Goal: Task Accomplishment & Management: Use online tool/utility

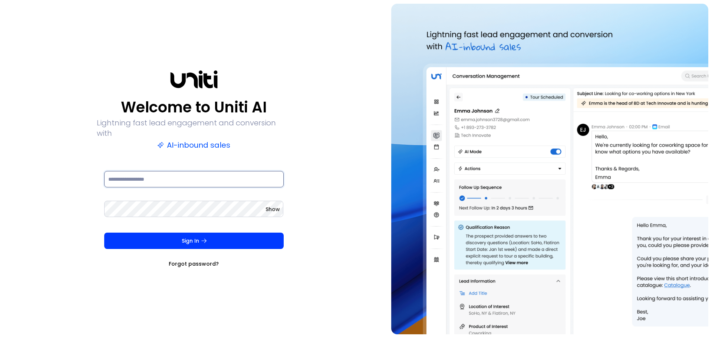
click at [182, 179] on input at bounding box center [193, 179] width 179 height 16
paste input "**********"
type input "**********"
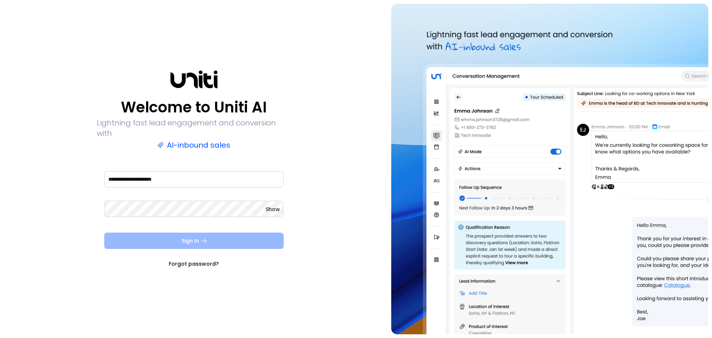
click at [155, 238] on button "Sign In" at bounding box center [193, 240] width 179 height 16
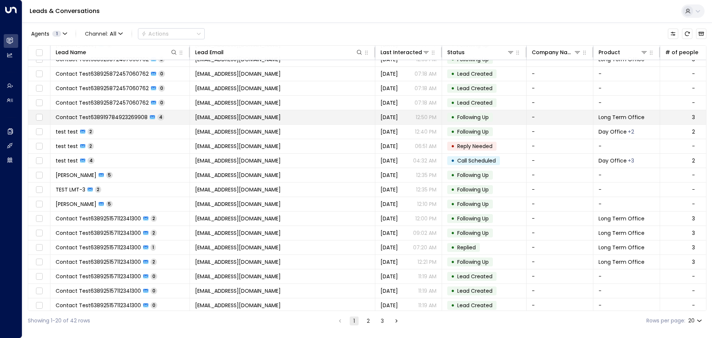
scroll to position [41, 0]
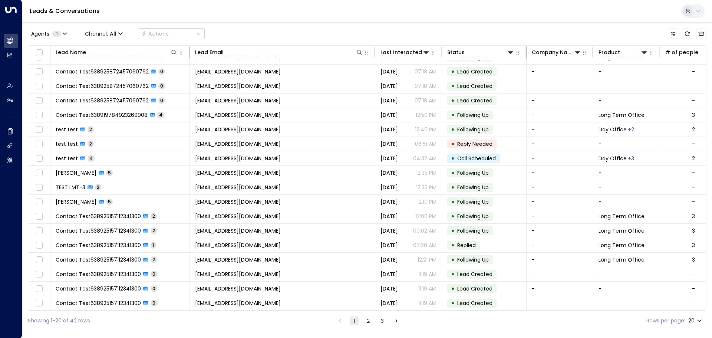
click at [394, 320] on icon "Go to next page" at bounding box center [396, 320] width 7 height 7
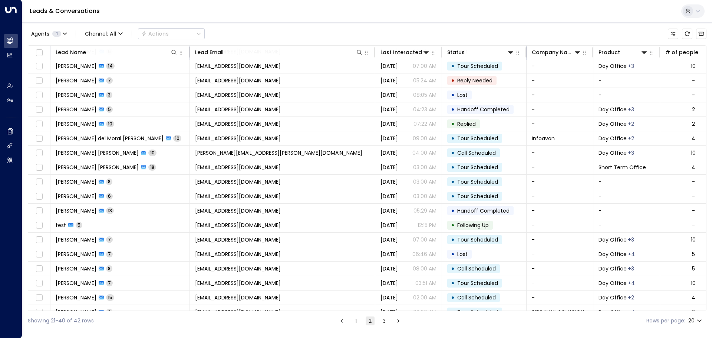
scroll to position [41, 0]
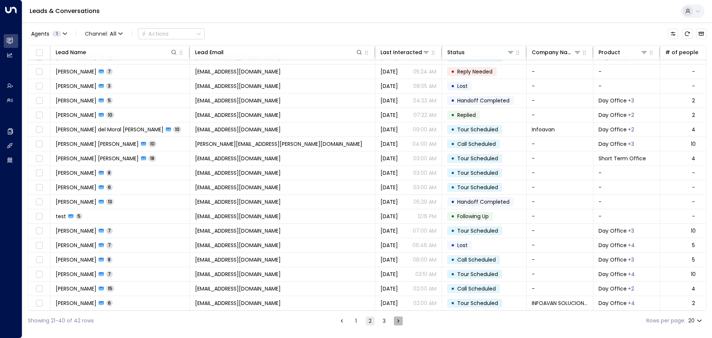
click at [398, 321] on icon "Go to next page" at bounding box center [398, 320] width 7 height 7
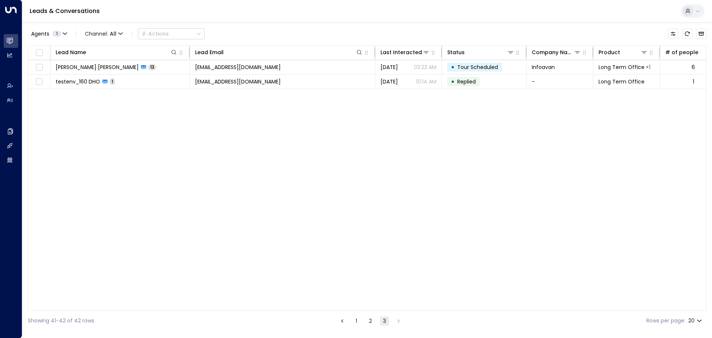
click at [368, 321] on button "2" at bounding box center [370, 320] width 9 height 9
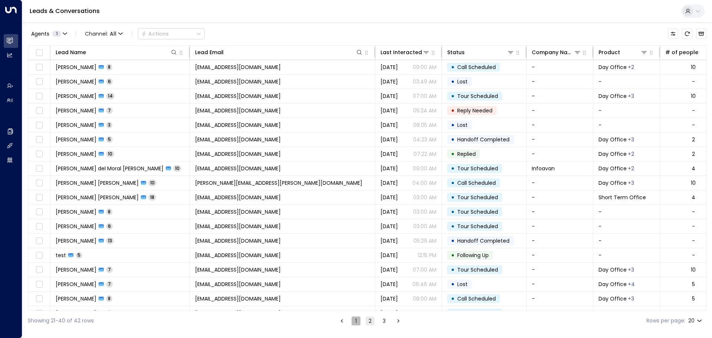
click at [354, 321] on button "1" at bounding box center [355, 320] width 9 height 9
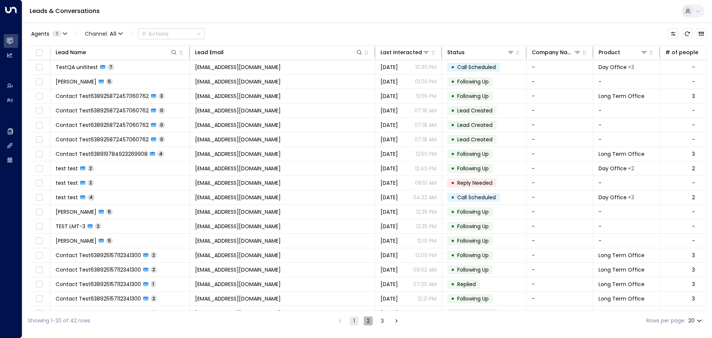
click at [367, 320] on button "2" at bounding box center [368, 320] width 9 height 9
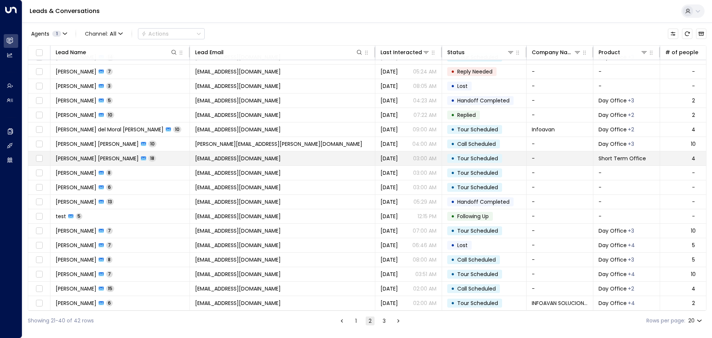
scroll to position [41, 0]
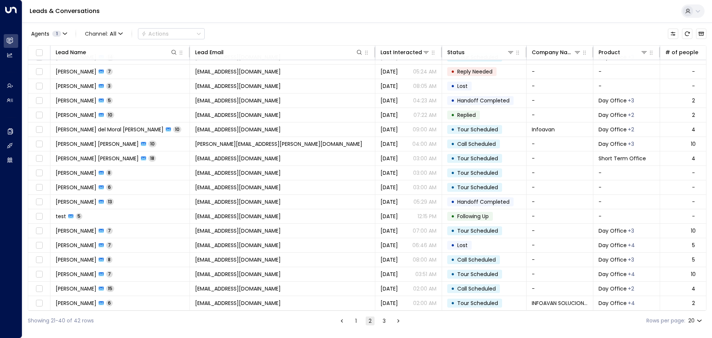
click at [384, 321] on button "3" at bounding box center [384, 320] width 9 height 9
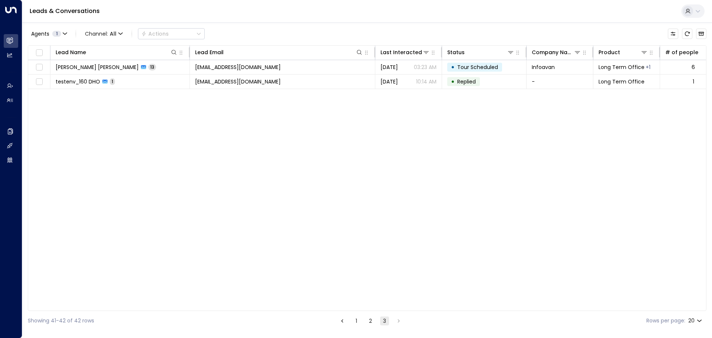
click at [354, 323] on button "1" at bounding box center [356, 320] width 9 height 9
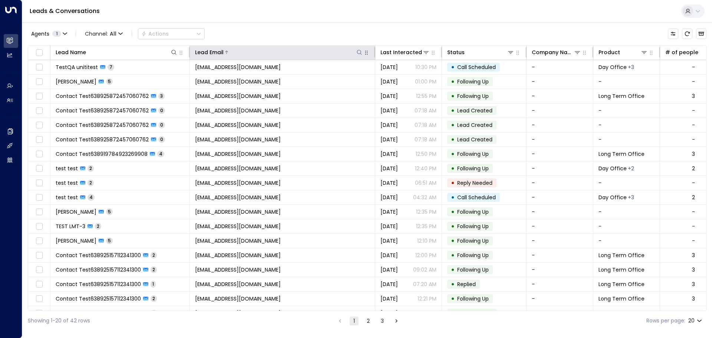
click at [357, 51] on icon at bounding box center [359, 52] width 6 height 6
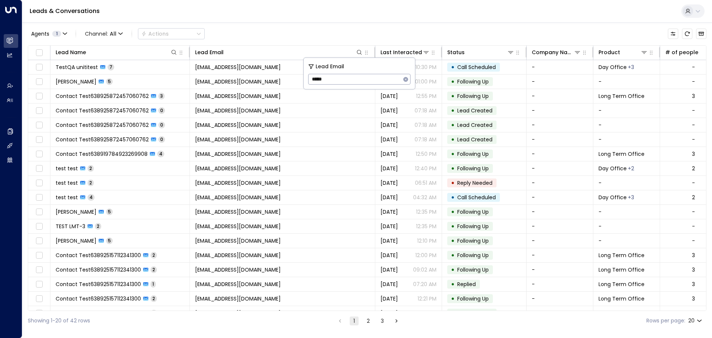
type input "*****"
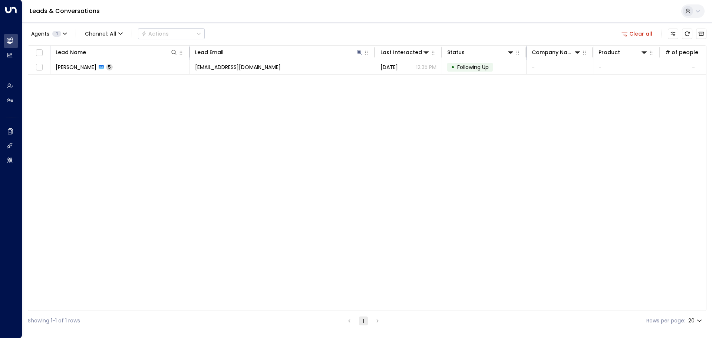
click at [363, 133] on div "Lead Name Lead Email Last Interacted Status Company Name Product # of people AI…" at bounding box center [367, 177] width 678 height 265
click at [361, 50] on icon at bounding box center [359, 52] width 6 height 6
click at [406, 79] on icon "button" at bounding box center [405, 79] width 5 height 5
click at [343, 27] on div "Agents 1 Channel: All Actions Clear all" at bounding box center [367, 34] width 678 height 16
